Goal: Check status: Check status

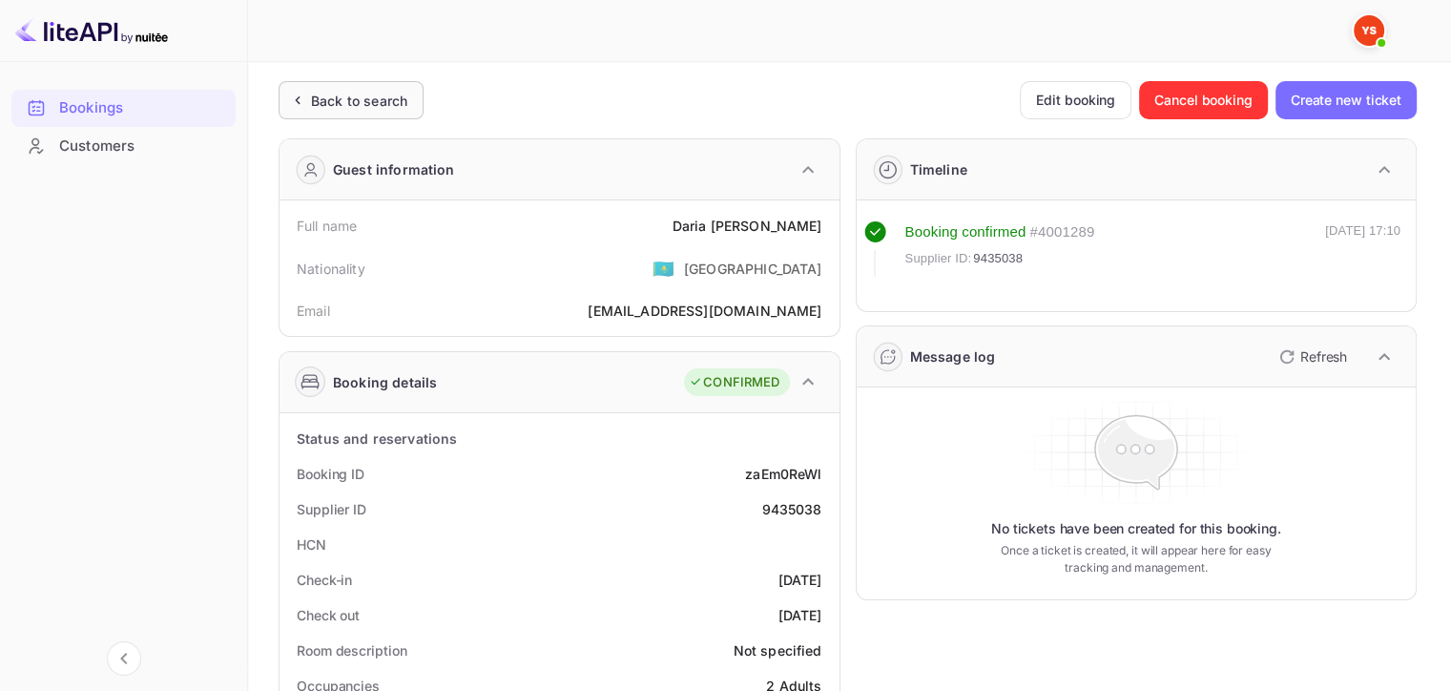
click at [326, 109] on div "Back to search" at bounding box center [359, 101] width 96 height 20
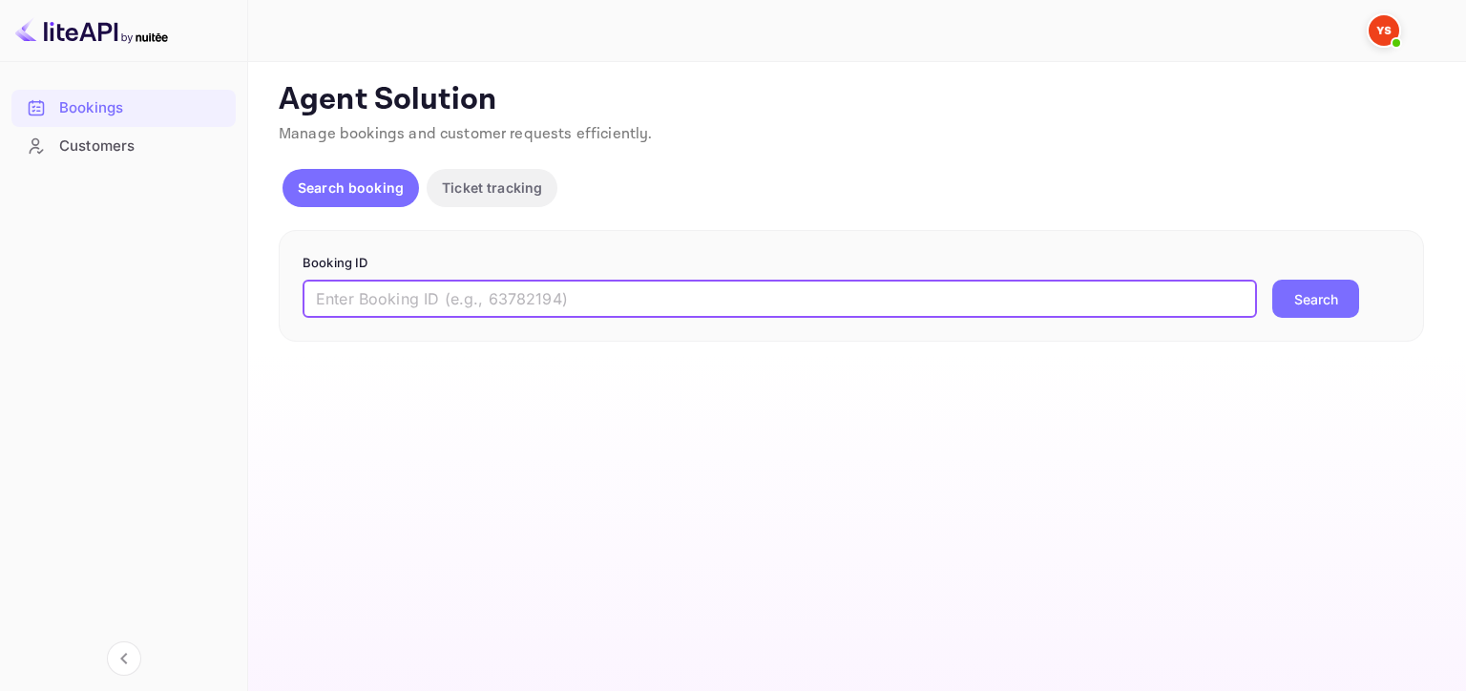
drag, startPoint x: 790, startPoint y: 299, endPoint x: 1133, endPoint y: 309, distance: 342.7
click at [790, 299] on input "text" at bounding box center [780, 299] width 954 height 38
paste input "9463045"
type input "9463045"
click at [1302, 294] on button "Search" at bounding box center [1315, 299] width 87 height 38
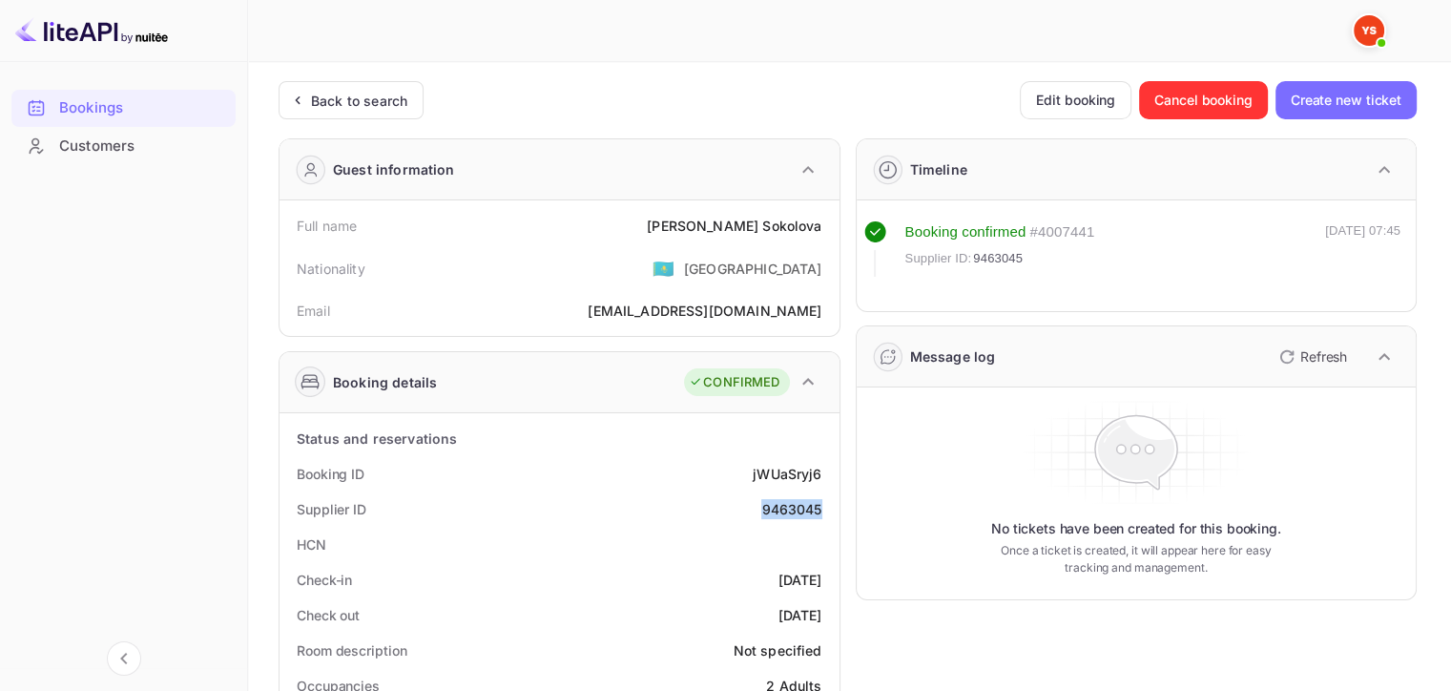
drag, startPoint x: 755, startPoint y: 495, endPoint x: 838, endPoint y: 504, distance: 83.5
copy div "9463045"
drag, startPoint x: 683, startPoint y: 230, endPoint x: 828, endPoint y: 230, distance: 145.0
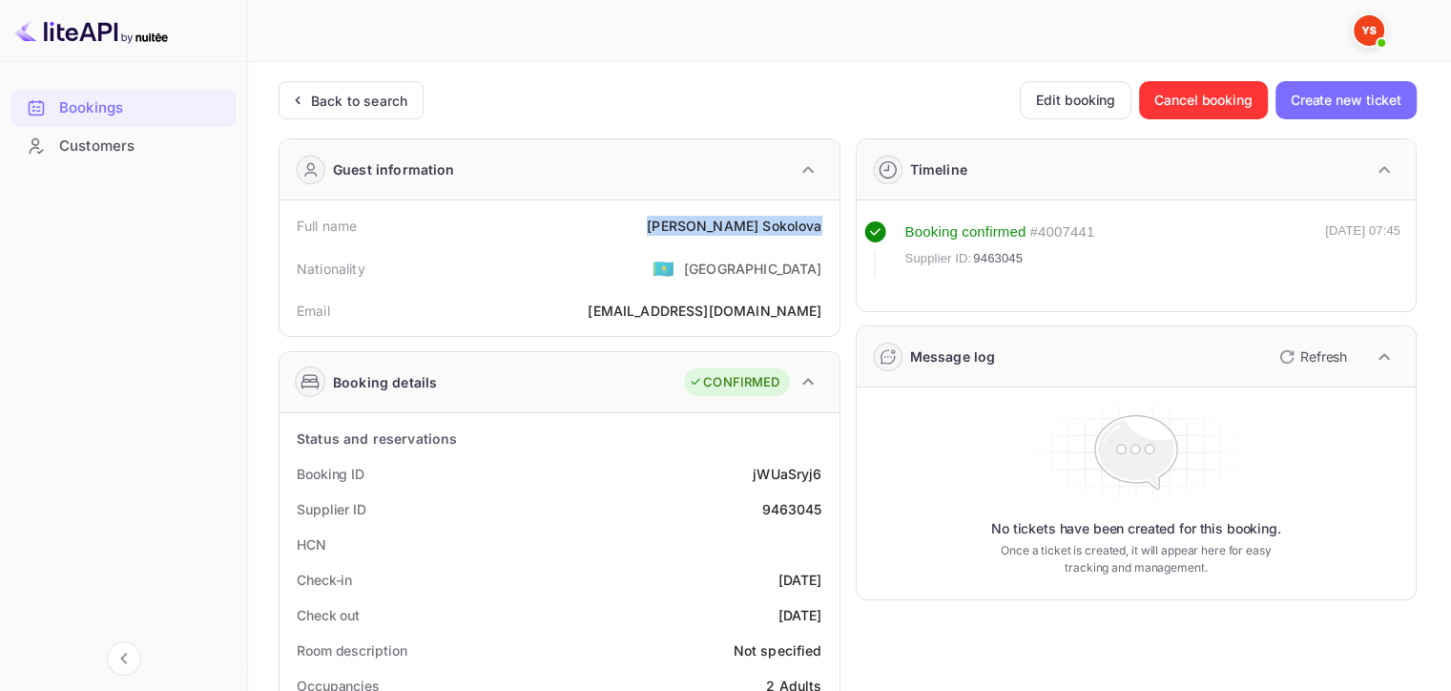
click at [828, 230] on div "Full name [PERSON_NAME]" at bounding box center [559, 225] width 545 height 35
copy div "[PERSON_NAME]"
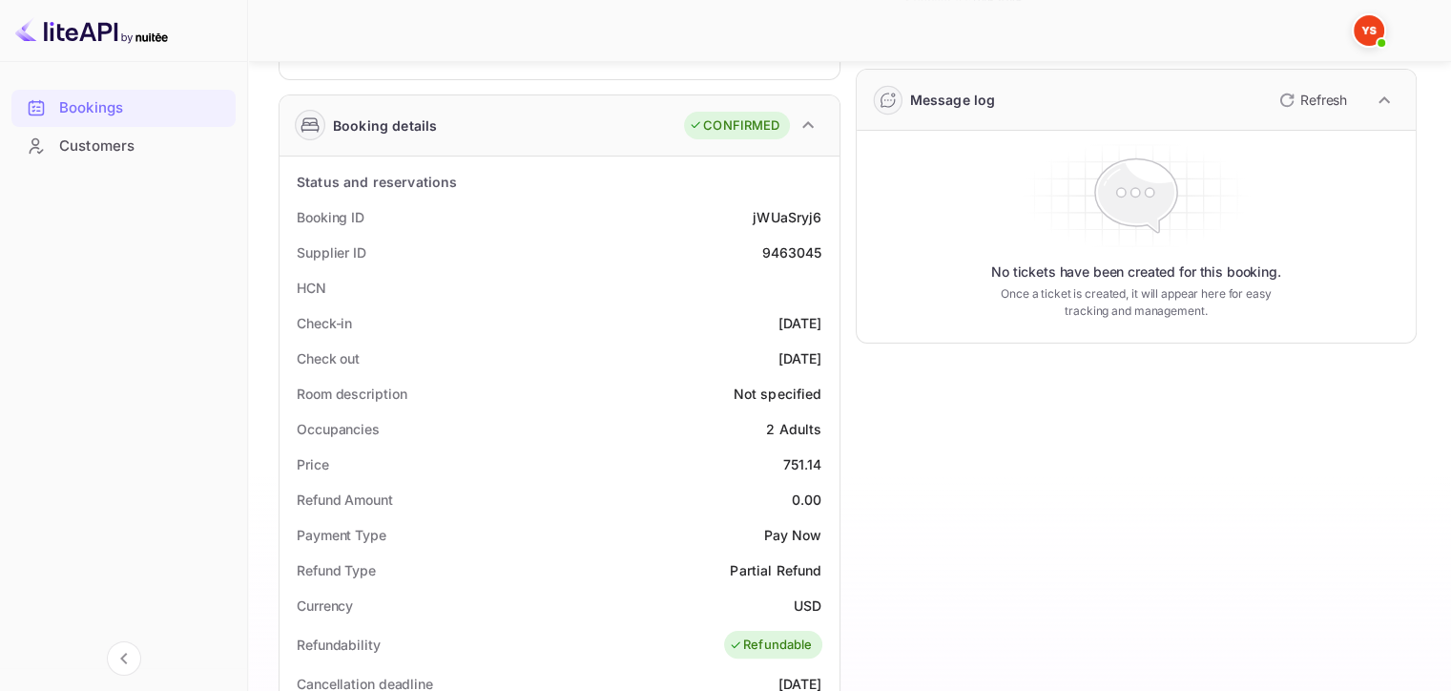
scroll to position [286, 0]
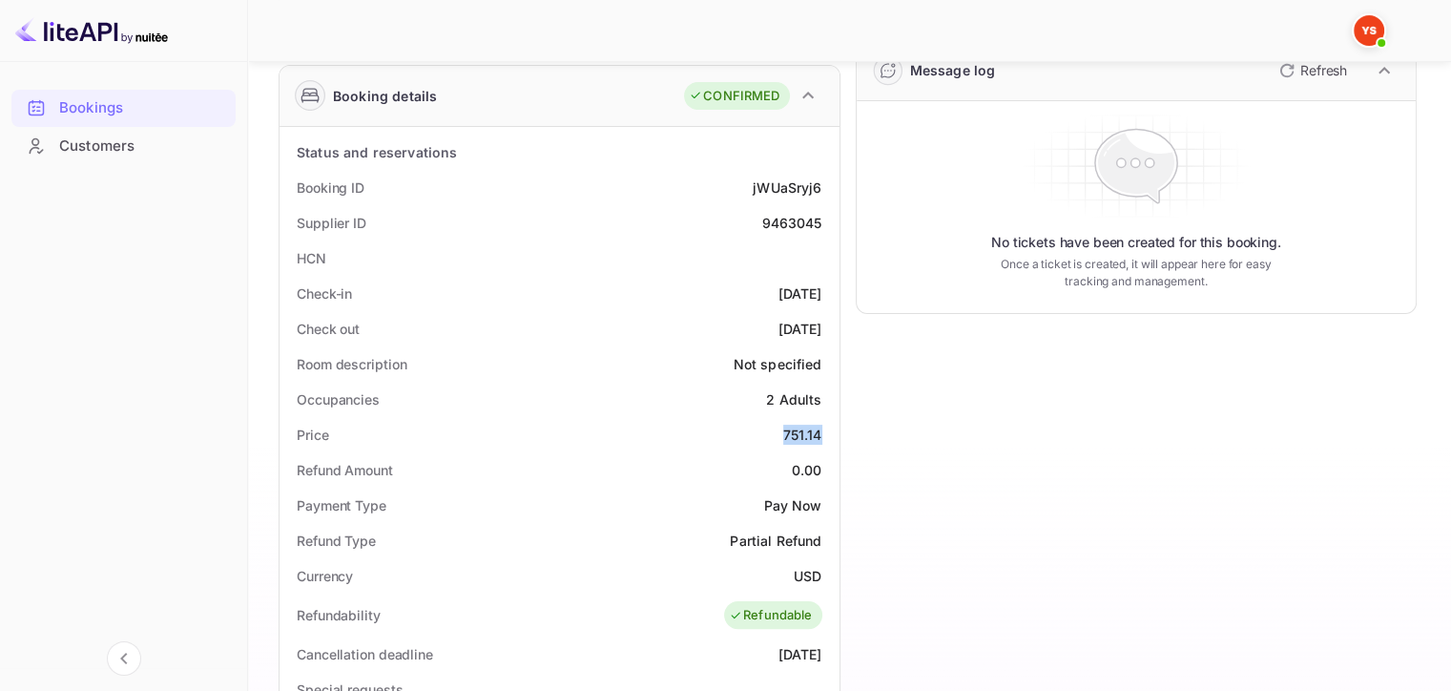
drag, startPoint x: 785, startPoint y: 431, endPoint x: 822, endPoint y: 432, distance: 36.3
click at [822, 432] on div "Price 751.14" at bounding box center [559, 434] width 545 height 35
copy div "751.14"
